Goal: Information Seeking & Learning: Learn about a topic

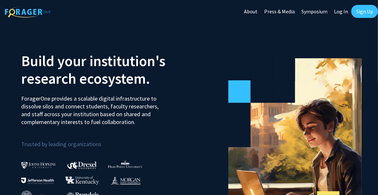
click at [356, 9] on link "Sign Up" at bounding box center [364, 11] width 27 height 13
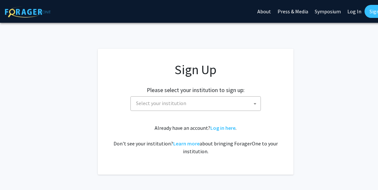
click at [186, 104] on span "Select your institution" at bounding box center [196, 103] width 127 height 13
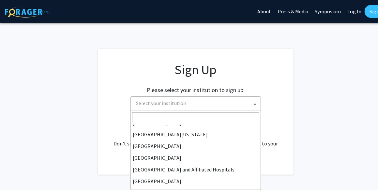
scroll to position [67, 0]
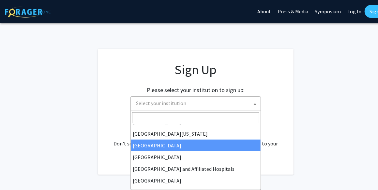
select select "12"
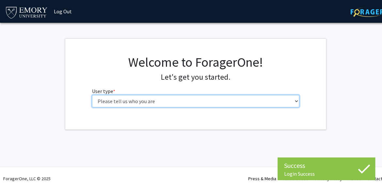
click at [144, 105] on select "Please tell us who you are Undergraduate Student Master's Student Doctoral Cand…" at bounding box center [196, 101] width 208 height 12
select select "1: undergrad"
click at [92, 95] on select "Please tell us who you are Undergraduate Student Master's Student Doctoral Cand…" at bounding box center [196, 101] width 208 height 12
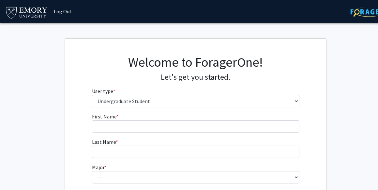
click at [213, 118] on fg-input "First Name * required" at bounding box center [196, 123] width 208 height 20
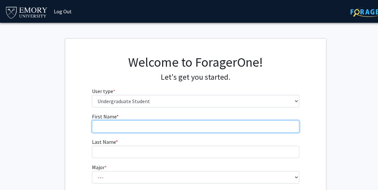
click at [171, 129] on input "First Name * required" at bounding box center [196, 127] width 208 height 12
type input "Teresa"
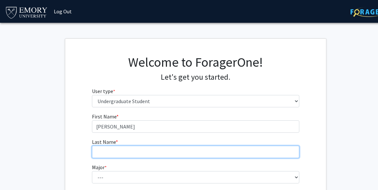
click at [141, 150] on input "Last Name * required" at bounding box center [196, 152] width 208 height 12
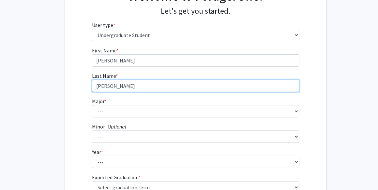
scroll to position [68, 0]
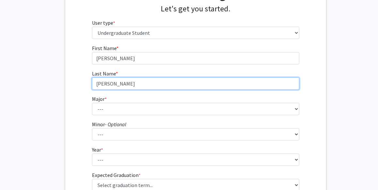
type input "Zhao"
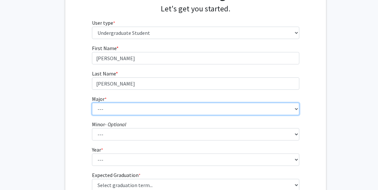
click at [101, 105] on select "--- Accounting African American Studies African Studies American Studies Analyt…" at bounding box center [196, 109] width 208 height 12
select select "12: 973"
click at [92, 103] on select "--- Accounting African American Studies African Studies American Studies Analyt…" at bounding box center [196, 109] width 208 height 12
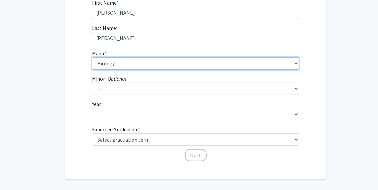
scroll to position [114, 0]
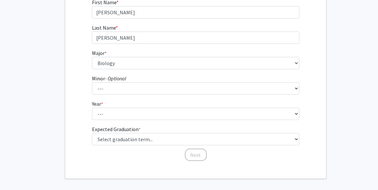
click at [107, 82] on label "Minor - Optional" at bounding box center [109, 79] width 34 height 8
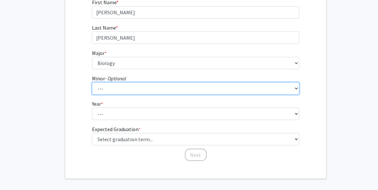
click at [107, 83] on select "--- African American Studies African Studies American Studies Ancient Mediterra…" at bounding box center [196, 89] width 208 height 12
click at [114, 87] on select "--- African American Studies African Studies American Studies Ancient Mediterra…" at bounding box center [196, 89] width 208 height 12
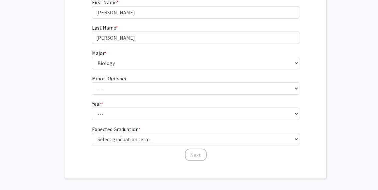
click at [70, 87] on div "First Name * required Teresa Last Name * required Zhao Major * required --- Acc…" at bounding box center [195, 80] width 261 height 164
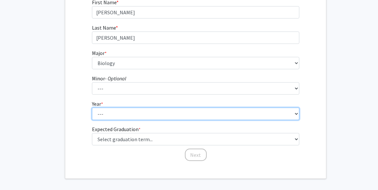
click at [109, 115] on select "--- First-year Sophomore Junior Senior Postbaccalaureate Certificate" at bounding box center [196, 114] width 208 height 12
select select "1: first-year"
click at [92, 108] on select "--- First-year Sophomore Junior Senior Postbaccalaureate Certificate" at bounding box center [196, 114] width 208 height 12
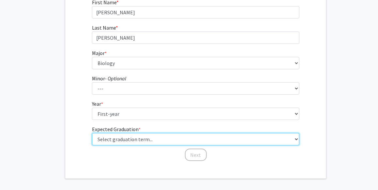
click at [133, 141] on select "Select graduation term... Spring 2025 Summer 2025 Fall 2025 Winter 2025 Spring …" at bounding box center [196, 139] width 208 height 12
select select "17: spring_2029"
click at [92, 133] on select "Select graduation term... Spring 2025 Summer 2025 Fall 2025 Winter 2025 Spring …" at bounding box center [196, 139] width 208 height 12
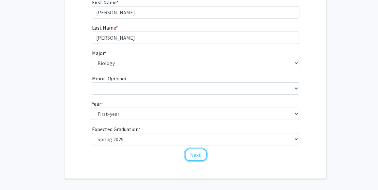
click at [195, 155] on button "Next" at bounding box center [196, 155] width 22 height 12
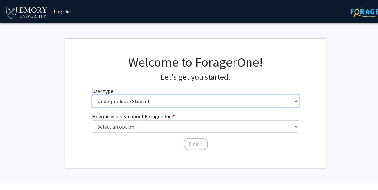
click at [120, 100] on select "Please tell us who you are Undergraduate Student Master's Student Doctoral Cand…" at bounding box center [196, 101] width 208 height 12
click at [92, 95] on select "Please tell us who you are Undergraduate Student Master's Student Doctoral Cand…" at bounding box center [196, 101] width 208 height 12
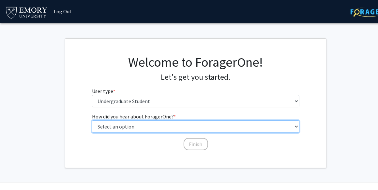
click at [145, 128] on select "Select an option Peer/student recommendation Faculty/staff recommendation Unive…" at bounding box center [196, 127] width 208 height 12
select select "1: peer_recommendation"
click at [92, 121] on select "Select an option Peer/student recommendation Faculty/staff recommendation Unive…" at bounding box center [196, 127] width 208 height 12
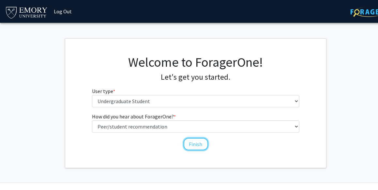
click at [201, 148] on button "Finish" at bounding box center [196, 144] width 24 height 12
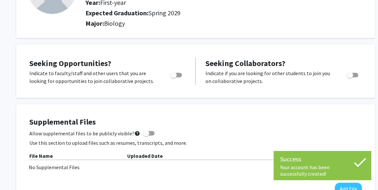
scroll to position [78, 0]
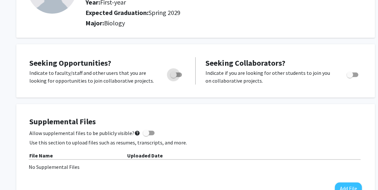
click at [176, 74] on span "Toggle" at bounding box center [173, 75] width 7 height 7
click at [174, 77] on input "Are you actively seeking opportunities?" at bounding box center [173, 77] width 0 height 0
checkbox input "true"
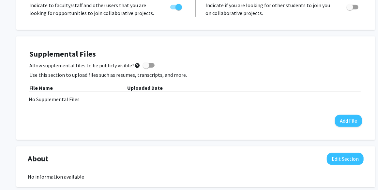
scroll to position [146, 0]
click at [147, 64] on span at bounding box center [149, 65] width 12 height 5
click at [146, 68] on input "Allow supplemental files to be publicly visible? help" at bounding box center [146, 68] width 0 height 0
checkbox input "true"
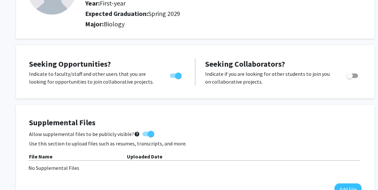
scroll to position [0, 0]
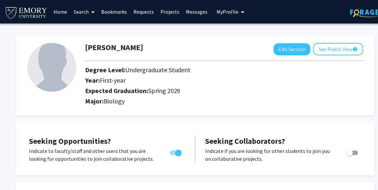
click at [225, 14] on span "My Profile" at bounding box center [228, 11] width 22 height 7
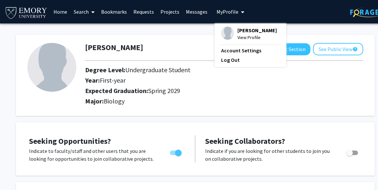
click at [92, 15] on span at bounding box center [92, 12] width 6 height 23
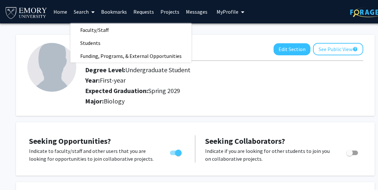
click at [168, 14] on link "Projects" at bounding box center [169, 11] width 25 height 23
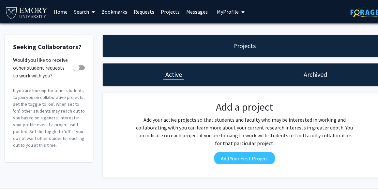
click at [146, 17] on link "Requests" at bounding box center [143, 11] width 27 height 23
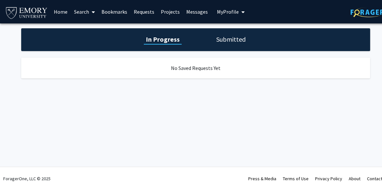
click at [112, 15] on link "Bookmarks" at bounding box center [114, 11] width 32 height 23
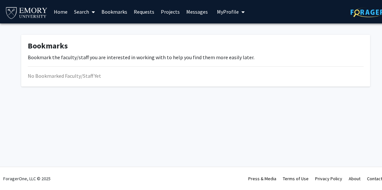
click at [82, 14] on link "Search" at bounding box center [84, 11] width 27 height 23
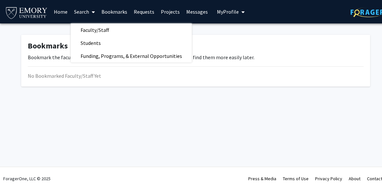
click at [57, 16] on link "Home" at bounding box center [61, 11] width 20 height 23
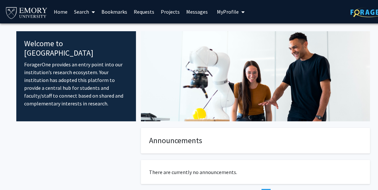
click at [348, 15] on div "Skip navigation Home Search Bookmarks Requests Projects Messages My Profile Ter…" at bounding box center [195, 11] width 391 height 23
click at [356, 11] on img at bounding box center [371, 12] width 41 height 10
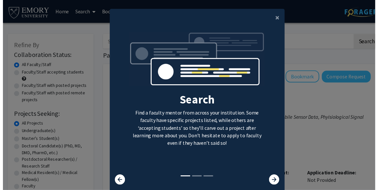
scroll to position [22, 0]
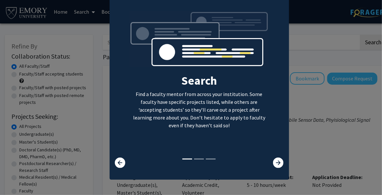
click at [276, 162] on icon at bounding box center [278, 163] width 10 height 10
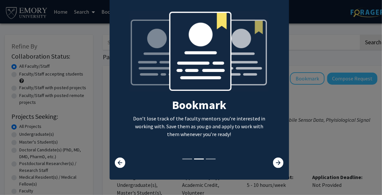
click at [112, 163] on div at bounding box center [125, 163] width 30 height 10
click at [118, 158] on icon at bounding box center [120, 163] width 10 height 10
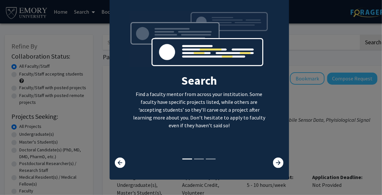
click at [274, 163] on icon at bounding box center [278, 163] width 10 height 10
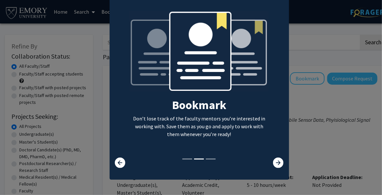
click at [274, 163] on icon at bounding box center [278, 163] width 10 height 10
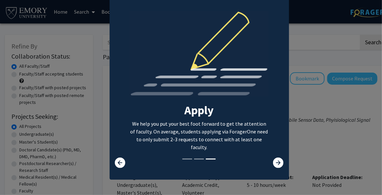
click at [274, 163] on icon at bounding box center [278, 163] width 10 height 10
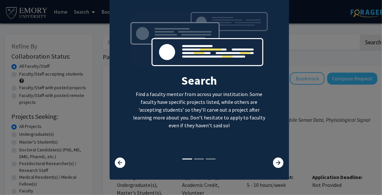
click at [273, 165] on icon at bounding box center [278, 163] width 10 height 10
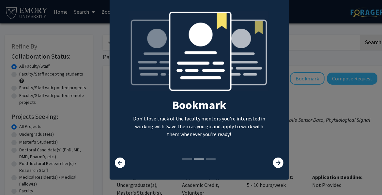
click at [273, 165] on icon at bounding box center [278, 163] width 10 height 10
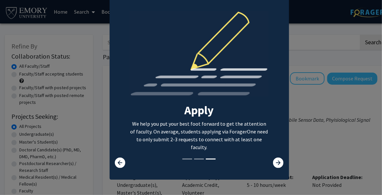
click at [273, 165] on icon at bounding box center [278, 163] width 10 height 10
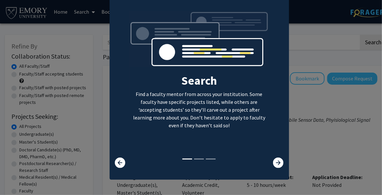
click at [325, 149] on modal-container "× Search Find a faculty mentor from across your institution. Some faculty have …" at bounding box center [191, 97] width 382 height 195
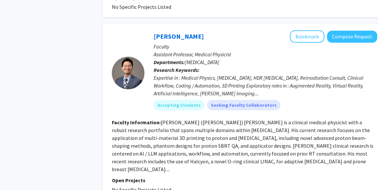
scroll to position [1869, 0]
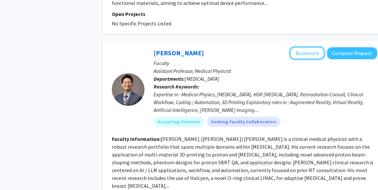
click at [305, 47] on button "Bookmark" at bounding box center [307, 53] width 35 height 12
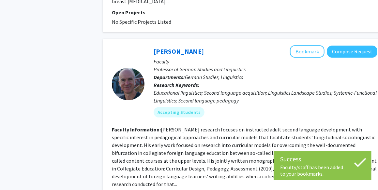
scroll to position [2120, 0]
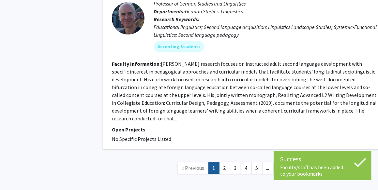
click at [227, 163] on link "2" at bounding box center [224, 168] width 11 height 11
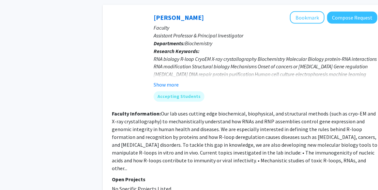
scroll to position [501, 0]
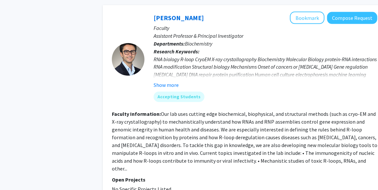
click at [175, 82] on button "Show more" at bounding box center [166, 86] width 25 height 8
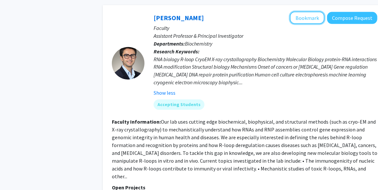
click at [304, 12] on button "Bookmark" at bounding box center [307, 18] width 35 height 12
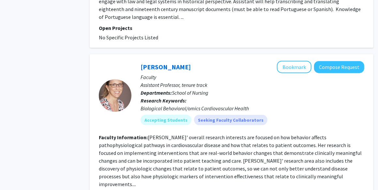
scroll to position [1526, 13]
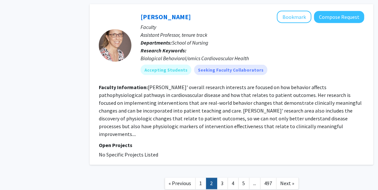
click at [222, 178] on link "3" at bounding box center [222, 183] width 11 height 11
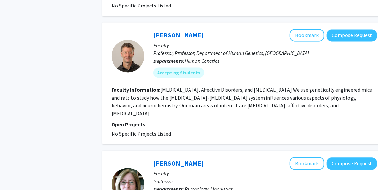
scroll to position [613, 0]
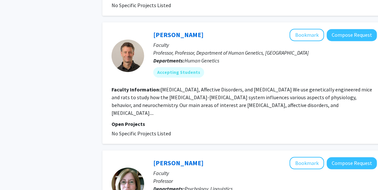
click at [266, 100] on fg-read-more "Neurodegenerative Disease, Affective Disorders, and Drug Addiction We use genet…" at bounding box center [242, 101] width 261 height 30
click at [311, 29] on button "Bookmark" at bounding box center [307, 35] width 35 height 12
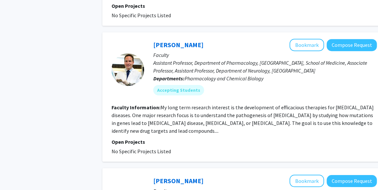
scroll to position [891, 0]
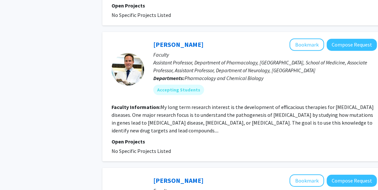
click at [301, 51] on p "Faculty" at bounding box center [265, 55] width 224 height 8
click at [301, 38] on button "Bookmark" at bounding box center [307, 44] width 35 height 12
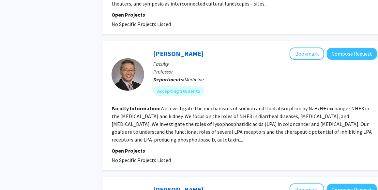
scroll to position [1204, 0]
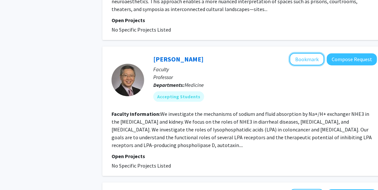
click at [304, 53] on button "Bookmark" at bounding box center [307, 59] width 35 height 12
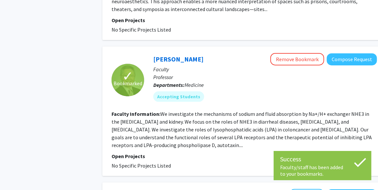
click at [219, 119] on fg-search-faculty "✓ Bookmarked Changhyon Yun Remove Bookmark Compose Request Faculty Professor De…" at bounding box center [245, 111] width 266 height 117
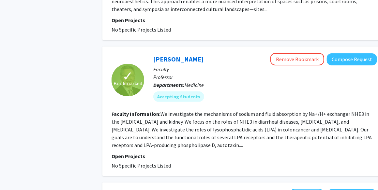
click at [212, 115] on fg-read-more "We investigate the mechanisms of sodium and fluid absorption by Na+/H+ exchange…" at bounding box center [242, 130] width 260 height 38
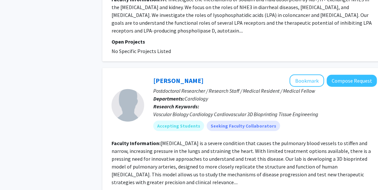
scroll to position [1319, 0]
click at [310, 74] on button "Bookmark" at bounding box center [307, 80] width 35 height 12
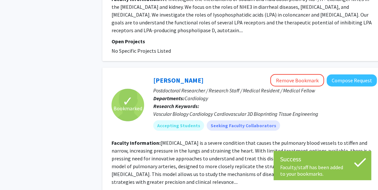
click at [314, 140] on fg-read-more "Pulmonary arterial hypertension is a severe condition that causes the pulmonary…" at bounding box center [241, 163] width 259 height 46
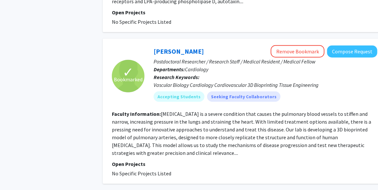
scroll to position [1348, 0]
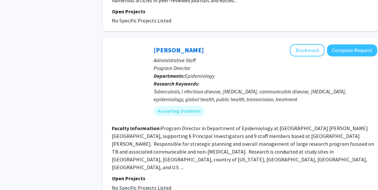
scroll to position [550, 0]
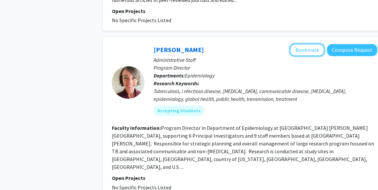
click at [312, 44] on button "Bookmark" at bounding box center [307, 50] width 35 height 12
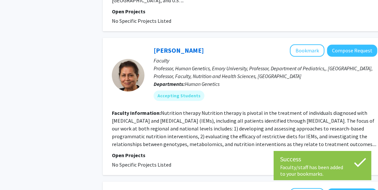
scroll to position [718, 0]
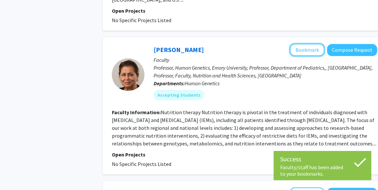
click at [318, 44] on button "Bookmark" at bounding box center [307, 50] width 35 height 12
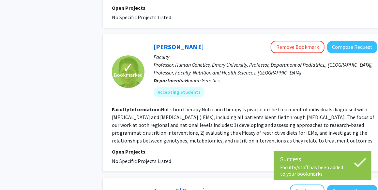
scroll to position [721, 0]
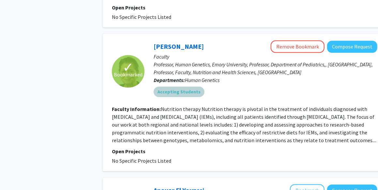
click at [298, 85] on div "Accepting Students" at bounding box center [265, 91] width 226 height 13
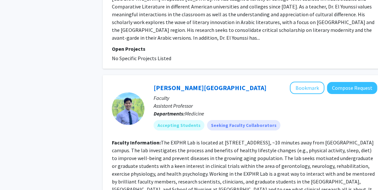
scroll to position [1016, 0]
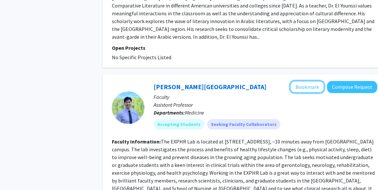
click at [299, 81] on button "Bookmark" at bounding box center [307, 87] width 35 height 12
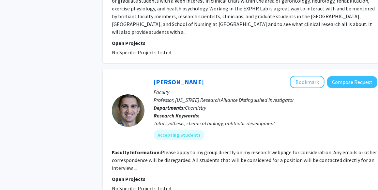
scroll to position [1174, 0]
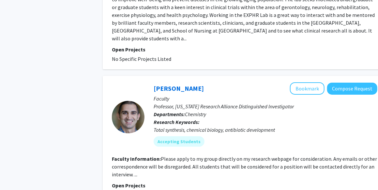
click at [137, 156] on fg-read-more "Please apply to my group directly on my research webpage for consideration. Any…" at bounding box center [244, 167] width 265 height 22
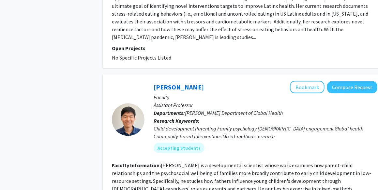
scroll to position [1565, 0]
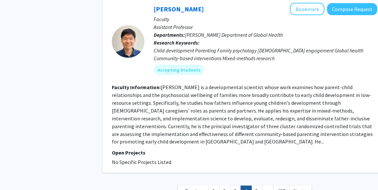
click at [254, 186] on link "5" at bounding box center [256, 191] width 11 height 11
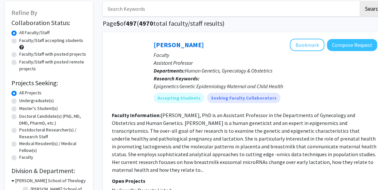
scroll to position [35, 0]
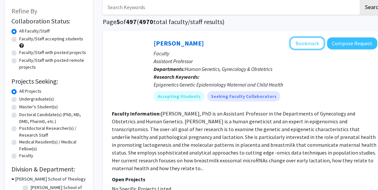
click at [307, 40] on button "Bookmark" at bounding box center [307, 43] width 35 height 12
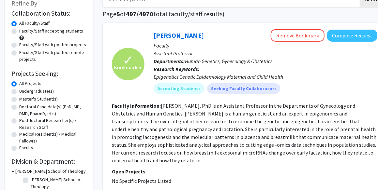
scroll to position [46, 0]
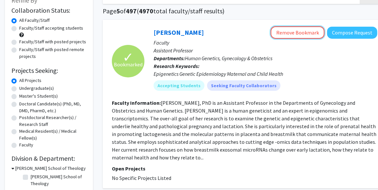
click at [297, 35] on button "Remove Bookmark" at bounding box center [298, 32] width 54 height 12
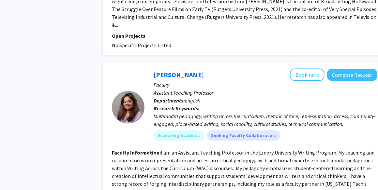
scroll to position [1577, 0]
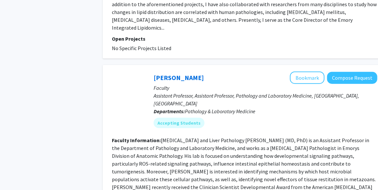
scroll to position [1400, 0]
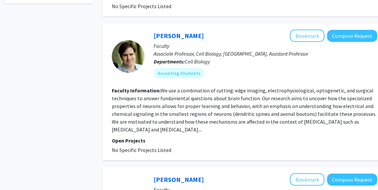
scroll to position [298, 0]
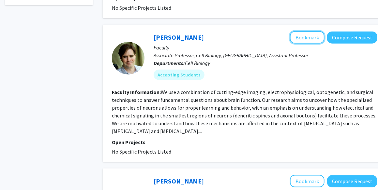
click at [311, 31] on button "Bookmark" at bounding box center [307, 37] width 35 height 12
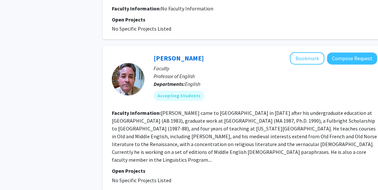
scroll to position [546, 0]
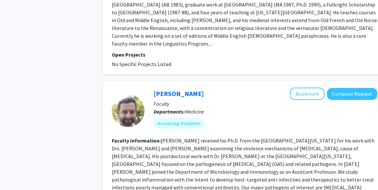
click at [281, 88] on div "Christopher LaRock Bookmark Compose Request" at bounding box center [266, 94] width 224 height 12
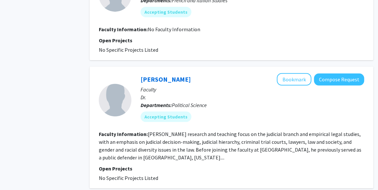
scroll to position [1231, 13]
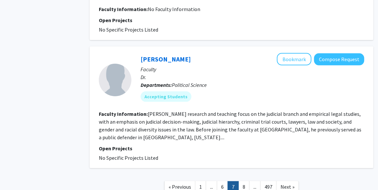
click at [245, 182] on link "8" at bounding box center [243, 187] width 11 height 11
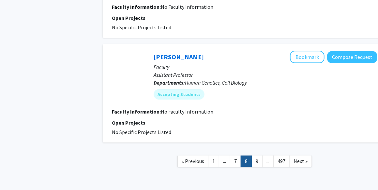
scroll to position [1023, 0]
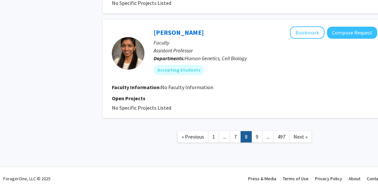
click at [255, 137] on link "9" at bounding box center [256, 136] width 11 height 11
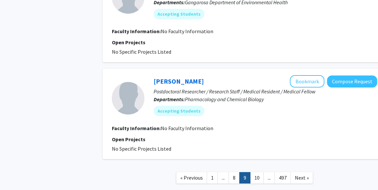
scroll to position [968, 0]
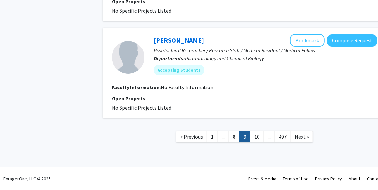
click at [254, 140] on link "10" at bounding box center [257, 136] width 14 height 11
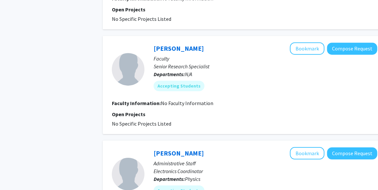
scroll to position [991, 0]
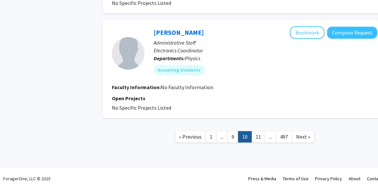
click at [259, 136] on link "11" at bounding box center [258, 136] width 14 height 11
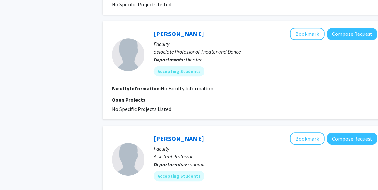
scroll to position [991, 0]
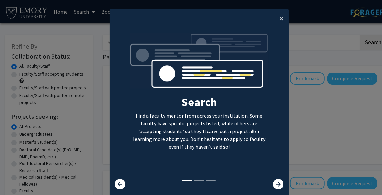
click at [280, 18] on span "×" at bounding box center [282, 18] width 4 height 10
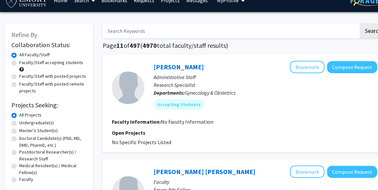
scroll to position [12, 0]
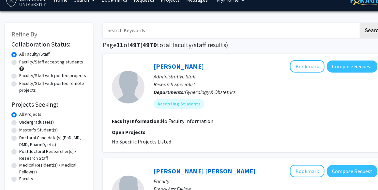
click at [61, 74] on label "Faculty/Staff with posted projects" at bounding box center [52, 75] width 67 height 7
click at [23, 74] on input "Faculty/Staff with posted projects" at bounding box center [21, 74] width 4 height 4
radio input "true"
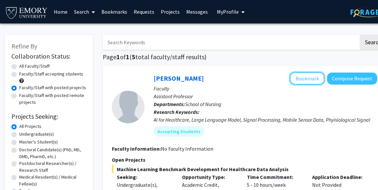
click at [305, 78] on button "Bookmark" at bounding box center [307, 78] width 35 height 12
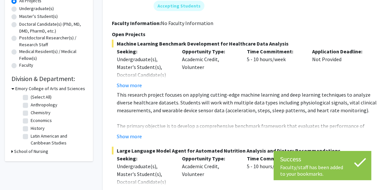
scroll to position [126, 0]
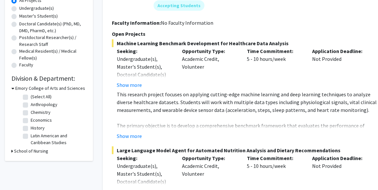
click at [137, 141] on fg-project-list "Machine Learning Benchmark Development for Healthcare Data Analysis Seeking: Un…" at bounding box center [245, 143] width 266 height 208
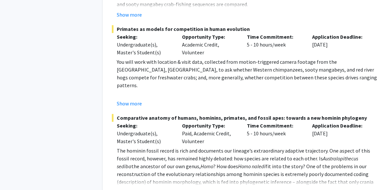
scroll to position [604, 0]
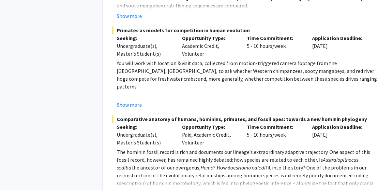
click at [135, 107] on button "Show more" at bounding box center [129, 105] width 25 height 8
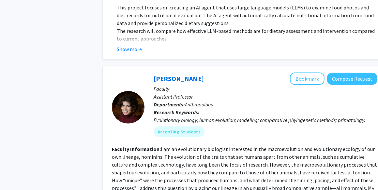
scroll to position [320, 0]
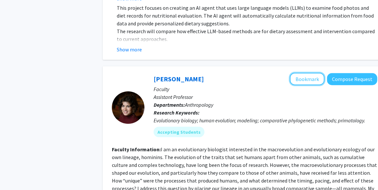
click at [310, 78] on button "Bookmark" at bounding box center [307, 79] width 35 height 12
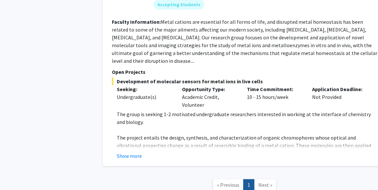
scroll to position [1322, 0]
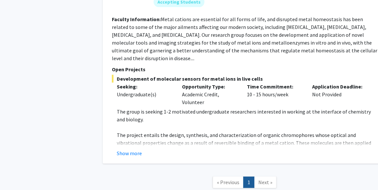
click at [129, 150] on button "Show more" at bounding box center [129, 154] width 25 height 8
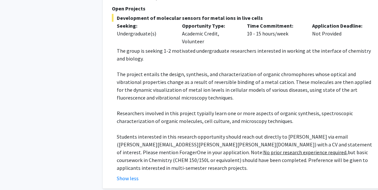
scroll to position [1383, 0]
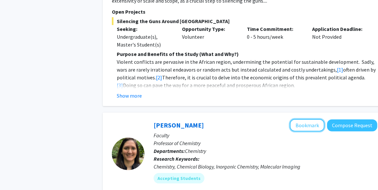
click at [309, 119] on button "Bookmark" at bounding box center [307, 125] width 35 height 12
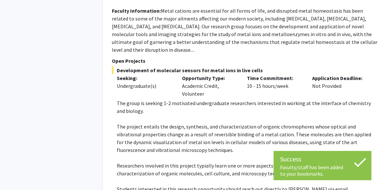
scroll to position [1422, 0]
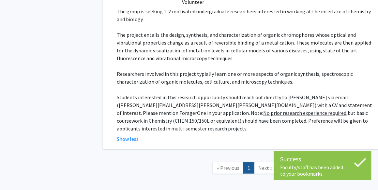
click at [266, 165] on span "Next »" at bounding box center [265, 168] width 14 height 7
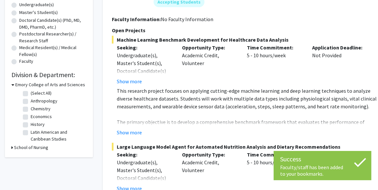
scroll to position [0, 0]
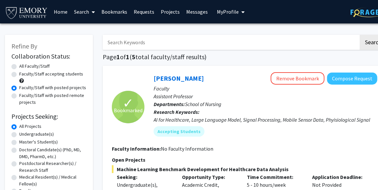
click at [32, 80] on div "Faculty/Staff accepting students" at bounding box center [48, 78] width 75 height 14
click at [44, 74] on label "Faculty/Staff accepting students" at bounding box center [51, 74] width 64 height 7
click at [23, 74] on input "Faculty/Staff accepting students" at bounding box center [21, 73] width 4 height 4
radio input "true"
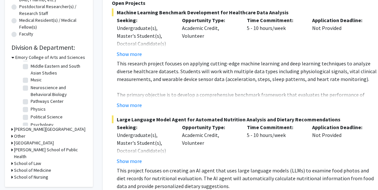
scroll to position [174, 0]
click at [42, 167] on h3 "School of Medicine" at bounding box center [32, 170] width 37 height 7
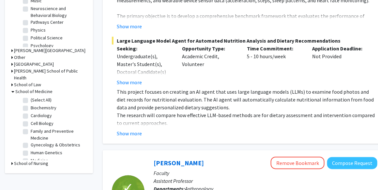
scroll to position [249, 0]
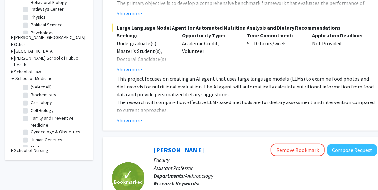
click at [40, 84] on label "(Select All)" at bounding box center [41, 87] width 21 height 7
click at [35, 84] on input "(Select All)" at bounding box center [33, 86] width 4 height 4
checkbox input "true"
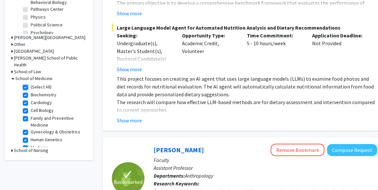
checkbox input "true"
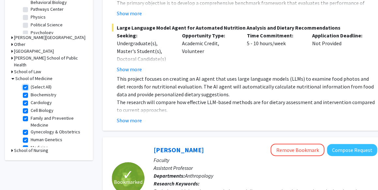
checkbox input "true"
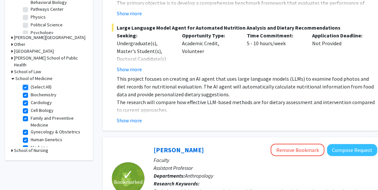
checkbox input "true"
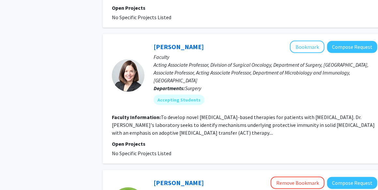
scroll to position [1471, 0]
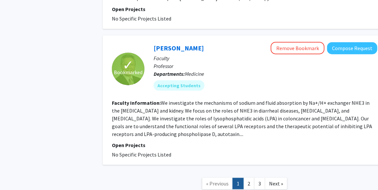
click at [249, 178] on link "2" at bounding box center [248, 183] width 11 height 11
